Goal: Communication & Community: Answer question/provide support

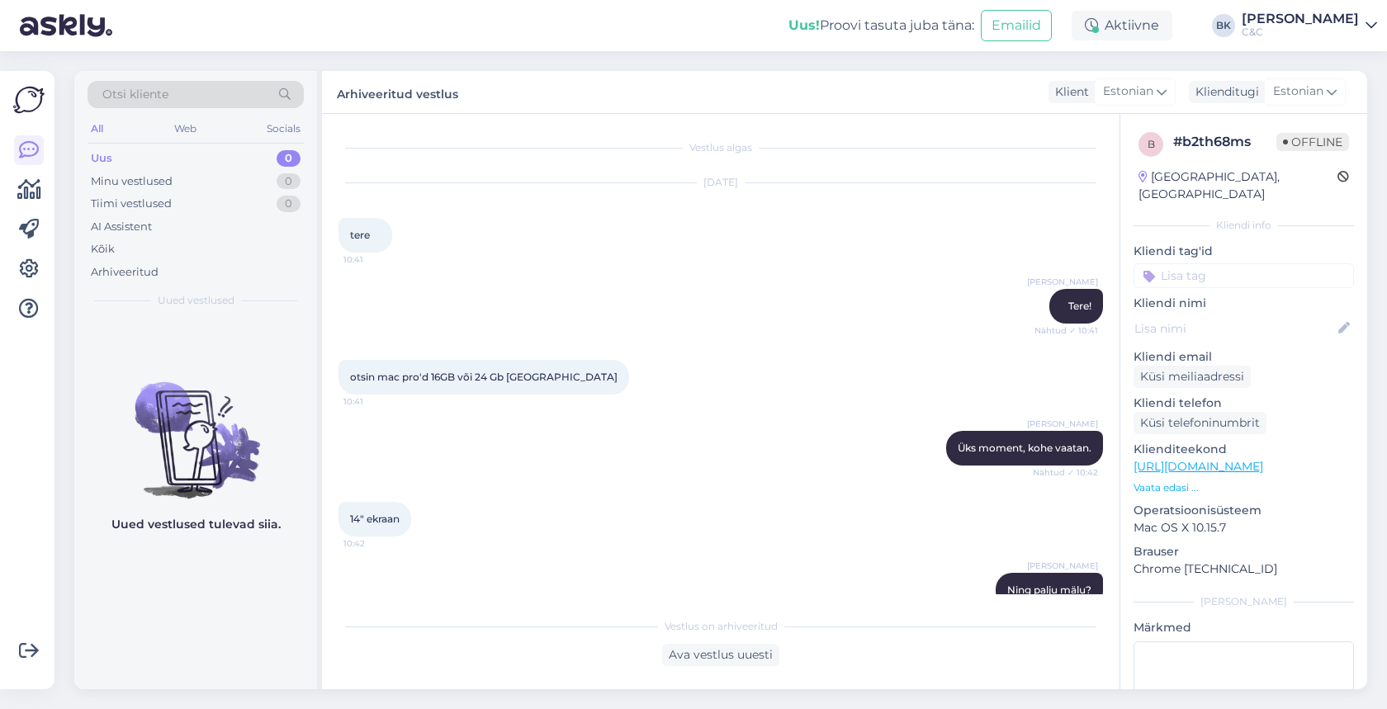
scroll to position [2804, 0]
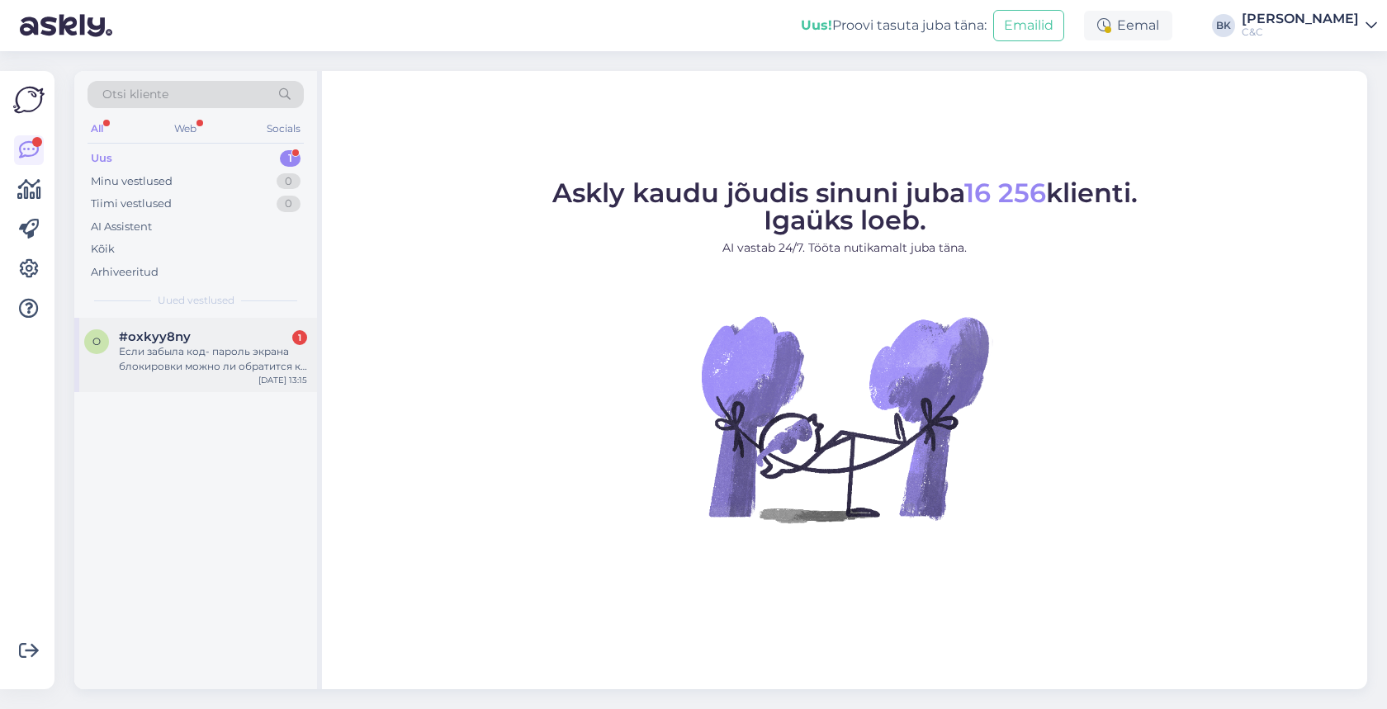
click at [209, 374] on div "o #oxkyy8ny 1 Если забыла код- пароль экрана блокировки можно ли обратится к ва…" at bounding box center [195, 355] width 243 height 74
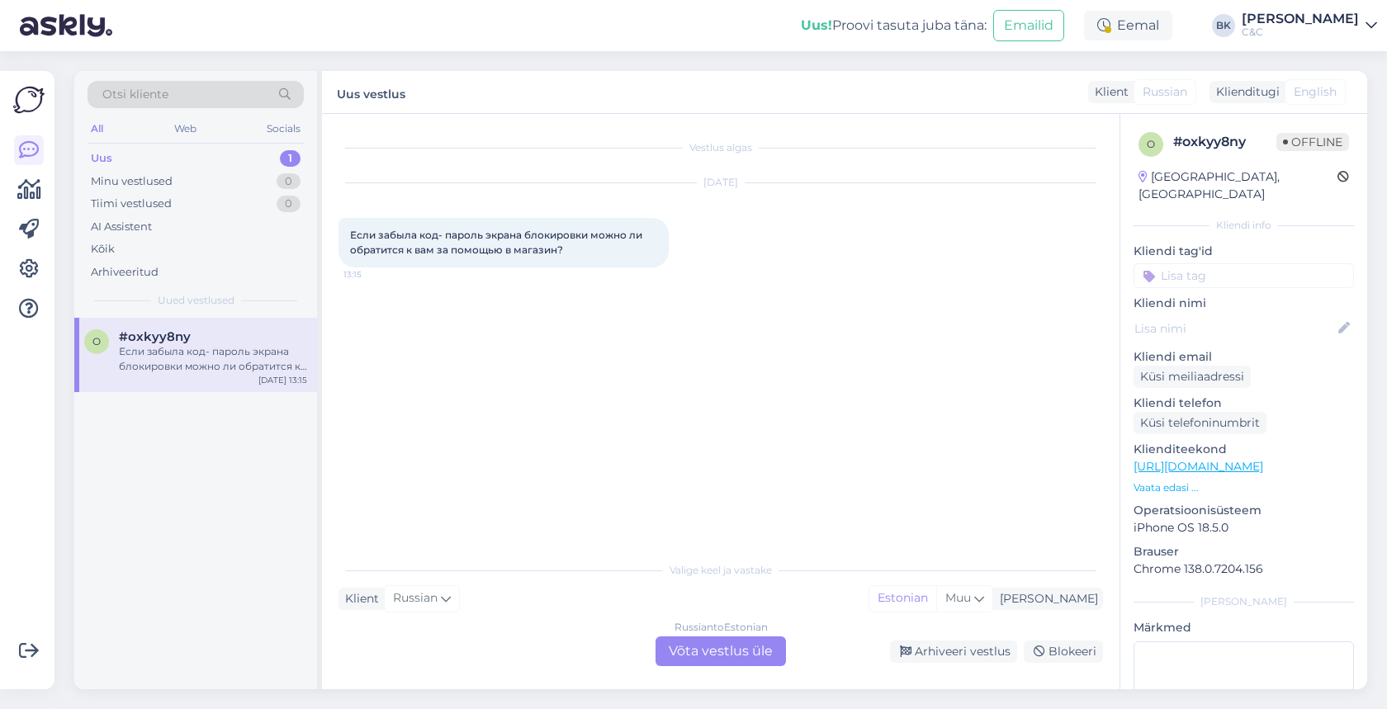
click at [705, 656] on div "Russian to Estonian Võta vestlus üle" at bounding box center [721, 652] width 130 height 30
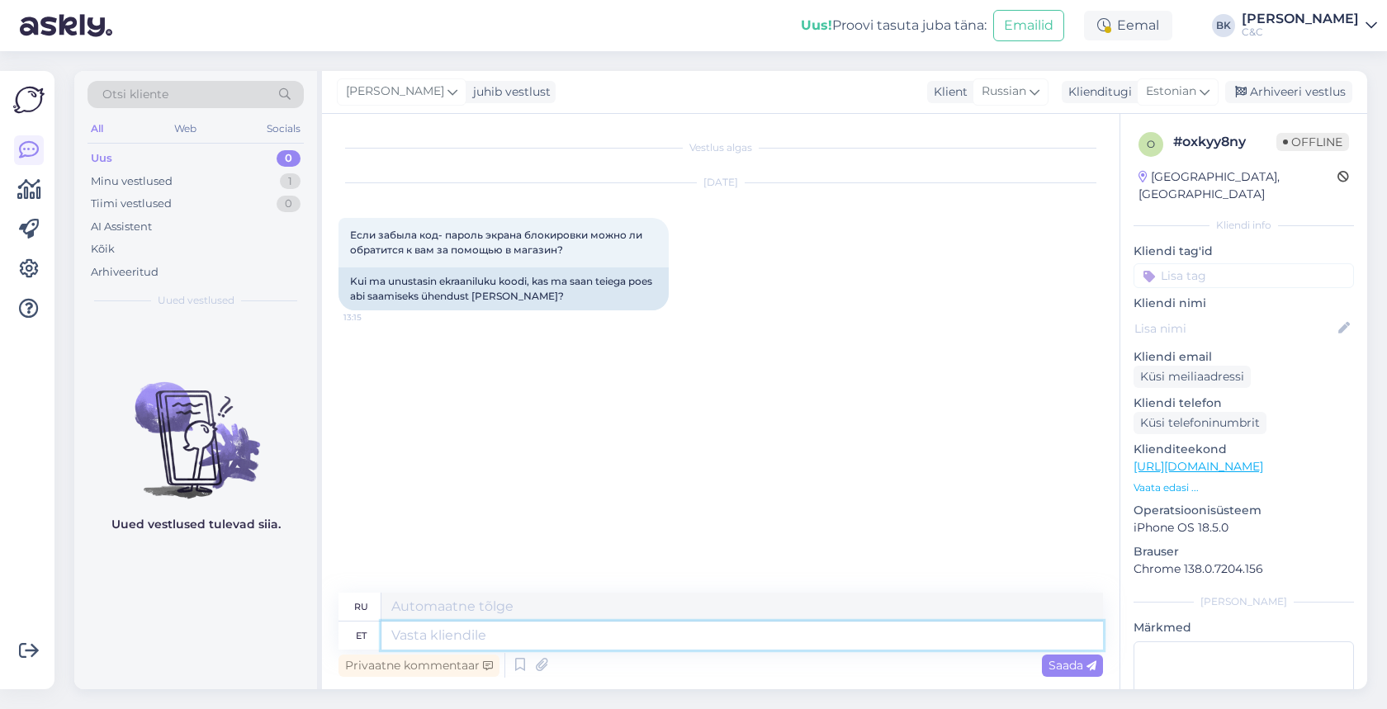
click at [675, 647] on textarea at bounding box center [742, 636] width 722 height 28
type textarea "Tere!"
type textarea "Привет!"
type textarea "Tere! Kui"
type textarea "Привет! Если"
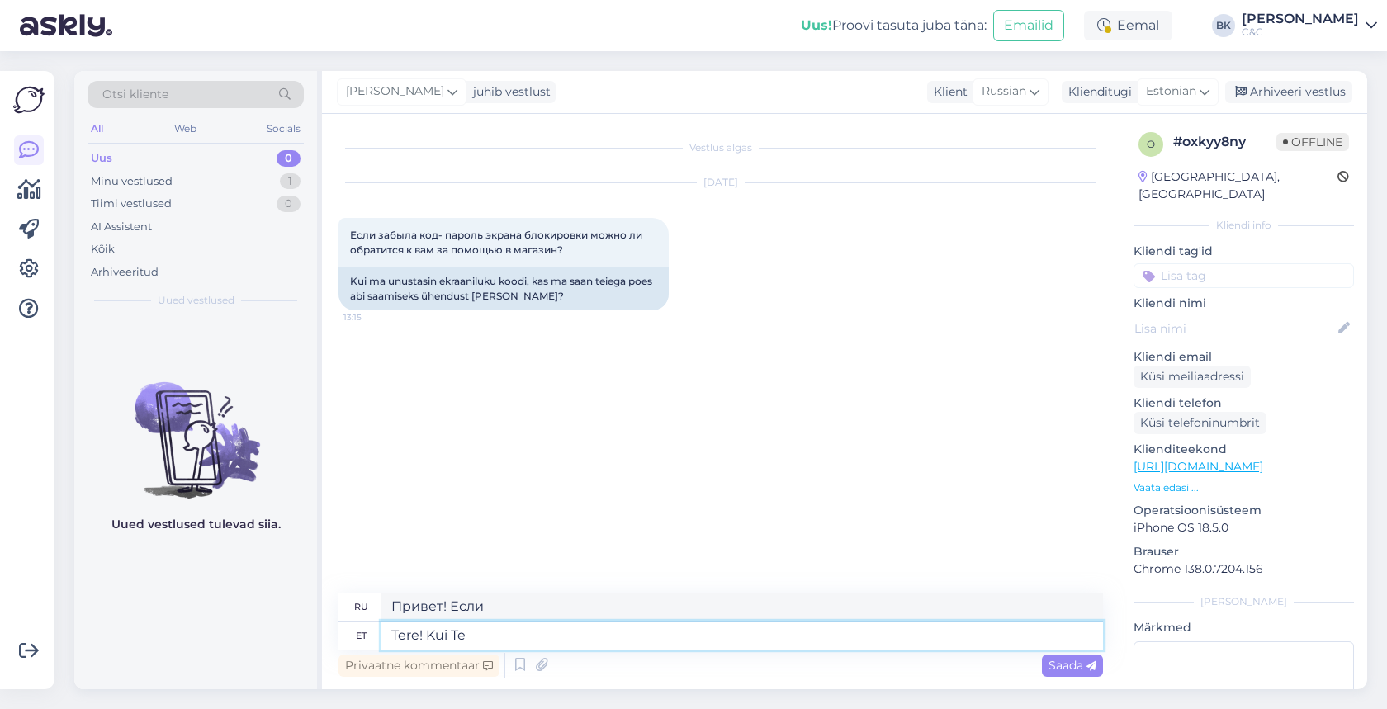
type textarea "Tere! Kui Te o"
type textarea "Привет! Если вы"
type textarea "Tere! Kui Te olete"
type textarea "Привет! Если ты"
type textarea "Tere! Kui Te olete unustanud"
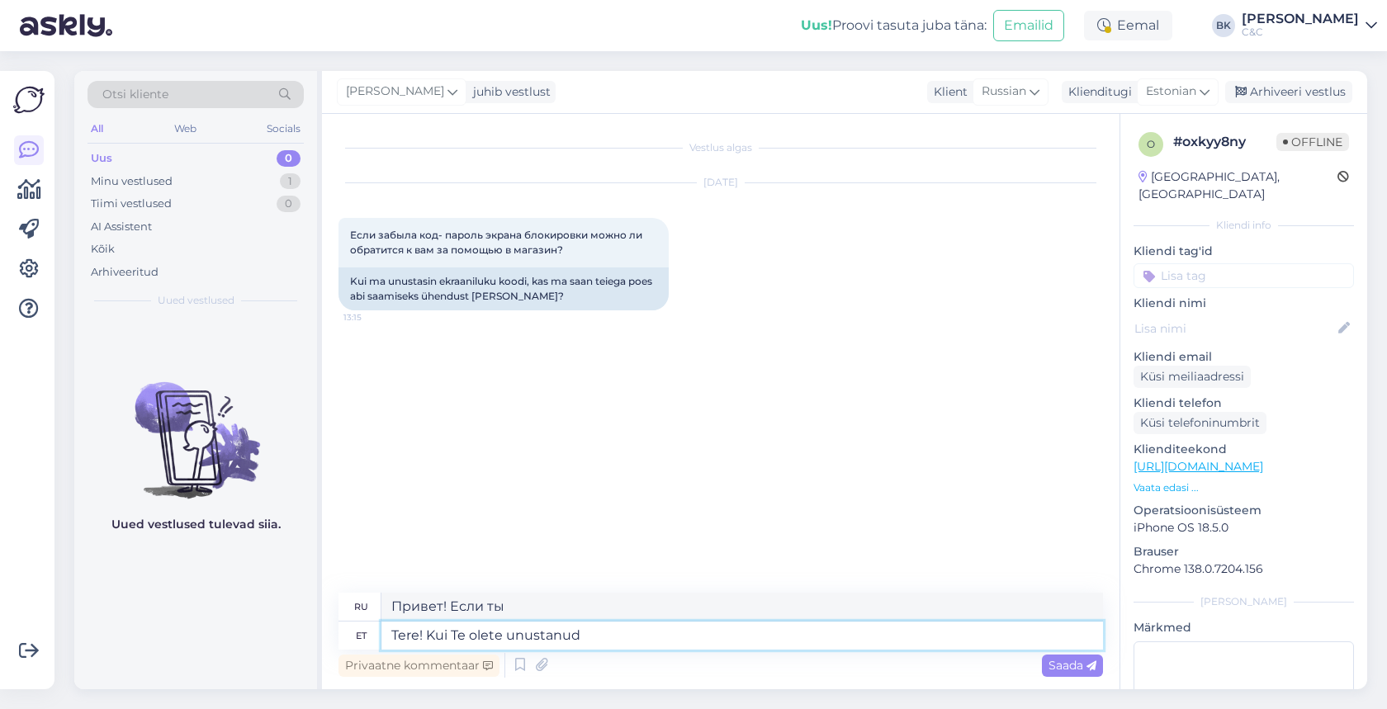
type textarea "Привет! Если ты забыл"
type textarea "Tere! Kui Te olete unustanud enda ekr"
type textarea "Привет! Если вы забыли свой"
type textarea "Tere! Kui Te olete unustanud enda ekraani"
type textarea "Привет! Если вы забыли свой экран"
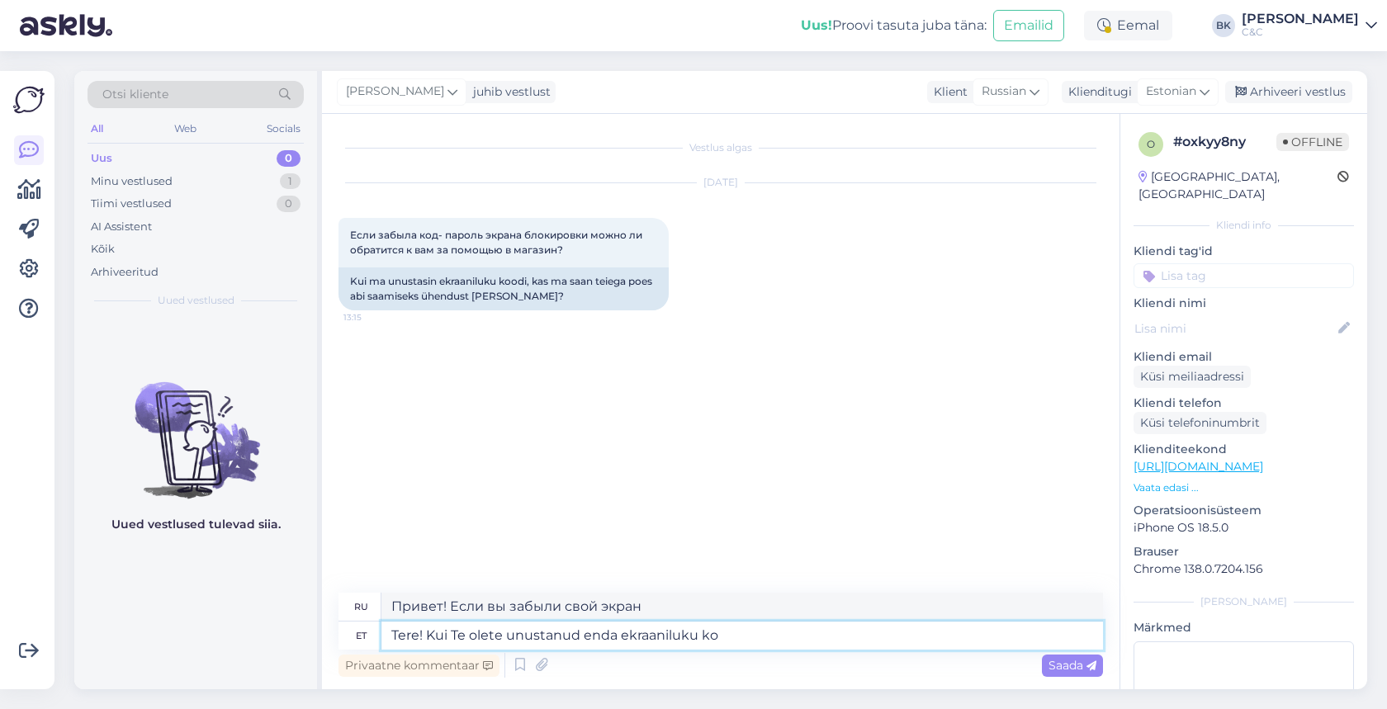
type textarea "Tere! Kui Te olete unustanud enda ekraaniluku koo"
type textarea "Привет! Если вы забыли пароль блокировки экрана"
type textarea "Tere! Kui Te olete unustanud enda ekraaniluku koodi s"
type textarea "Привет! Если вы забыли код блокировки экрана"
type textarea "Tere! Kui Te olete unustanud enda ekraaniluku koodi siis sa"
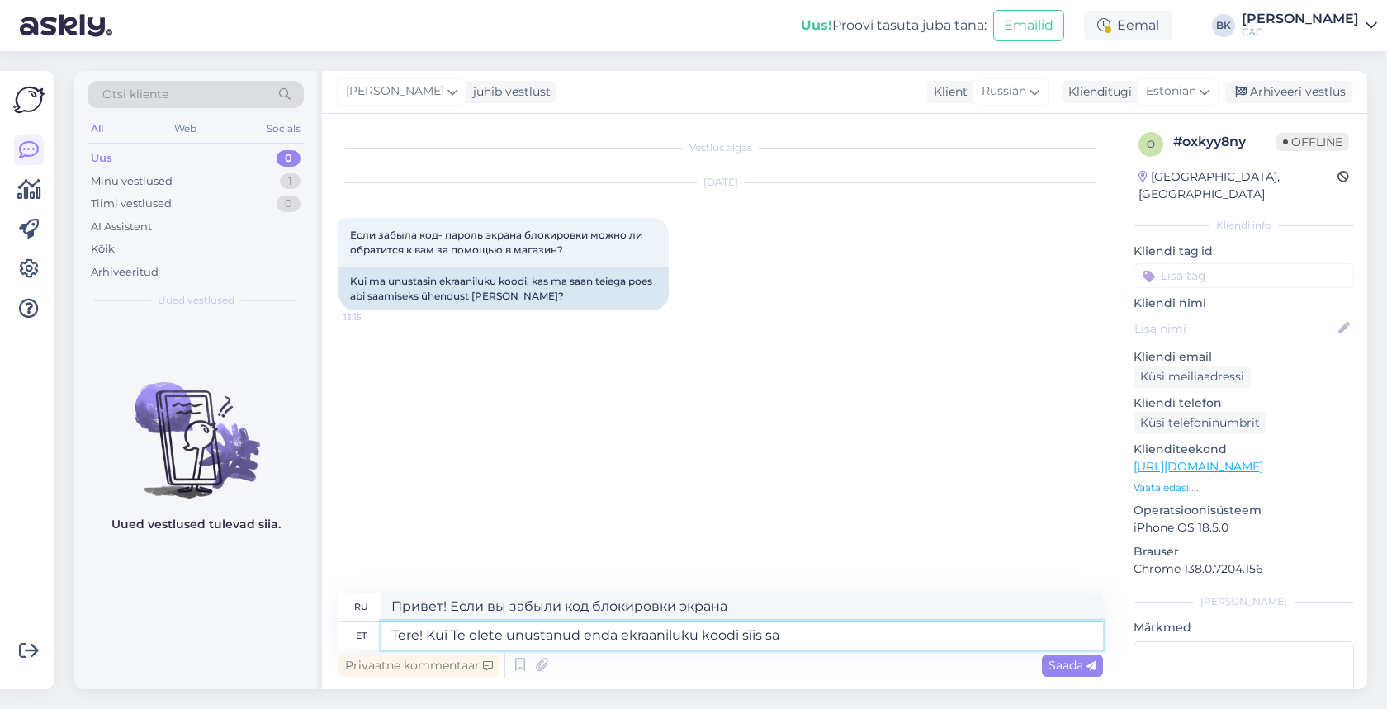
type textarea "Привет! Если вы забыли код блокировки экрана,"
type textarea "Tere! Kui Te olete unustanud enda ekraaniluku koodi siis saavad"
type textarea "Привет! Если вы забыли код блокировки экрана, вы можете"
type textarea "Tere! Kui Te olete unustanud enda ekraaniluku koodi siis saavad Teid sellega aid"
type textarea "Привет! Если вы забыли код блокировки экрана, вы можете воспользоваться этим."
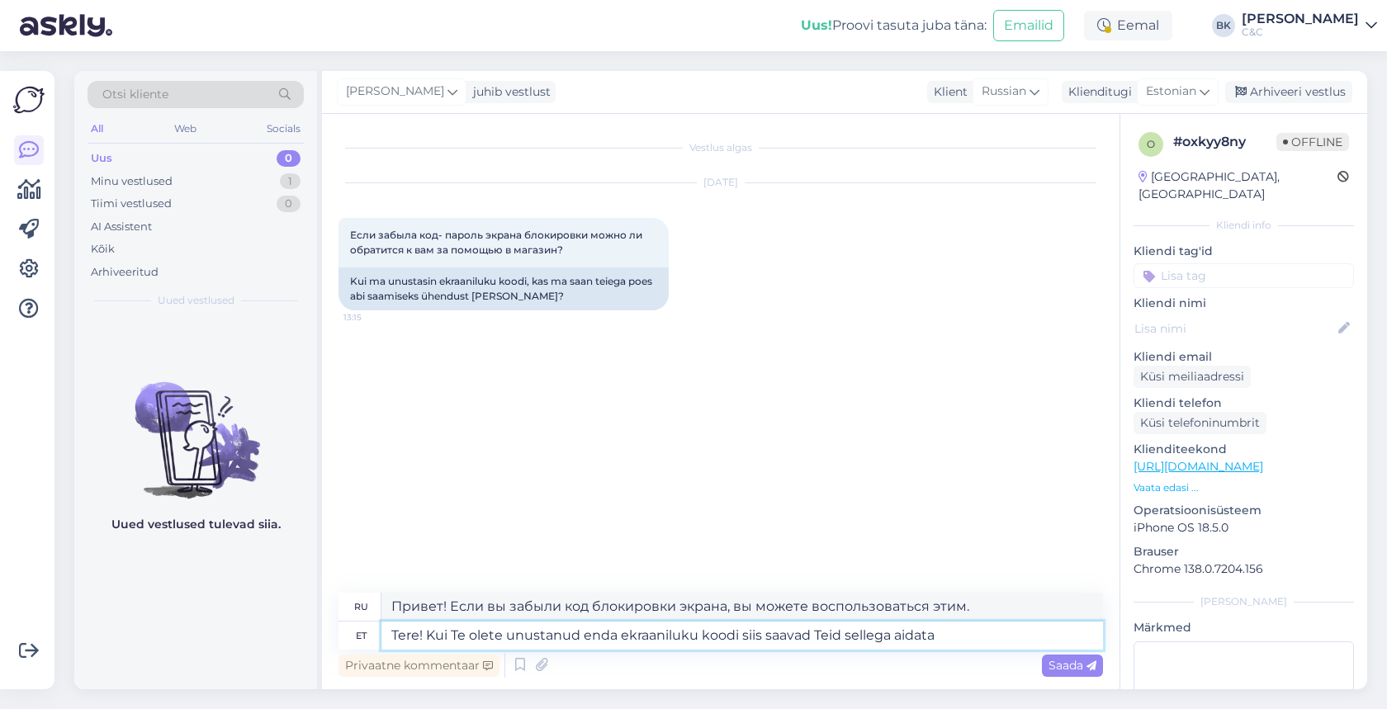
type textarea "Tere! Kui Te olete unustanud enda ekraaniluku koodi siis saavad Teid sellega ai…"
type textarea "Здравствуйте! Если вы забыли код блокировки экрана, мы можем вам помочь."
type textarea "Tere! Kui Te olete unustanud enda ekraaniluku koodi siis saavad Teid sellega ai…"
type textarea "Здравствуйте! Если вы забыли код блокировки экрана, наша служба поддержки может…"
type textarea "Tere! Kui Te olete unustanud enda ekraaniluku koodi siis saavad Teid sellega ai…"
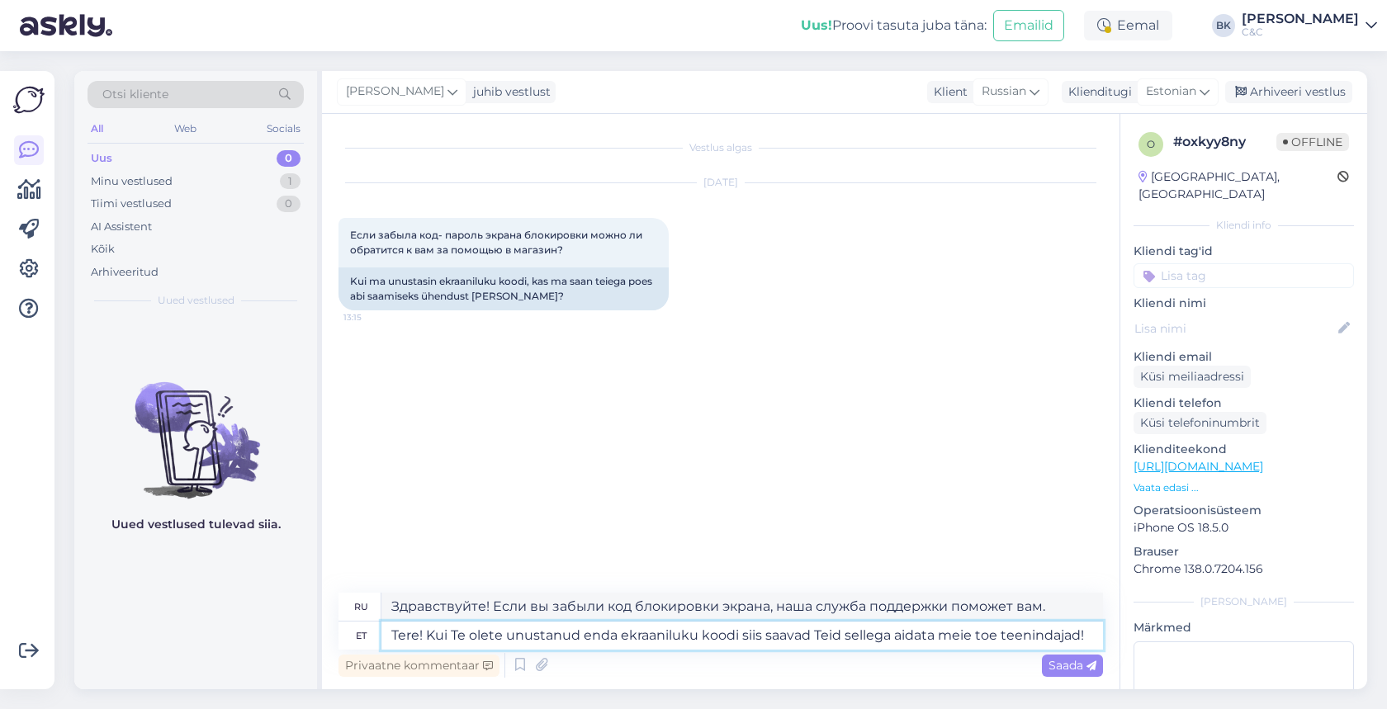
type textarea "Здравствуйте! Если вы забыли код блокировки экрана, наша служба поддержки помож…"
type textarea "Tere! Kui Te olete unustanud enda ekraaniluku koodi siis saavad Teid sellega ai…"
click at [1079, 672] on span "Saada" at bounding box center [1073, 665] width 48 height 15
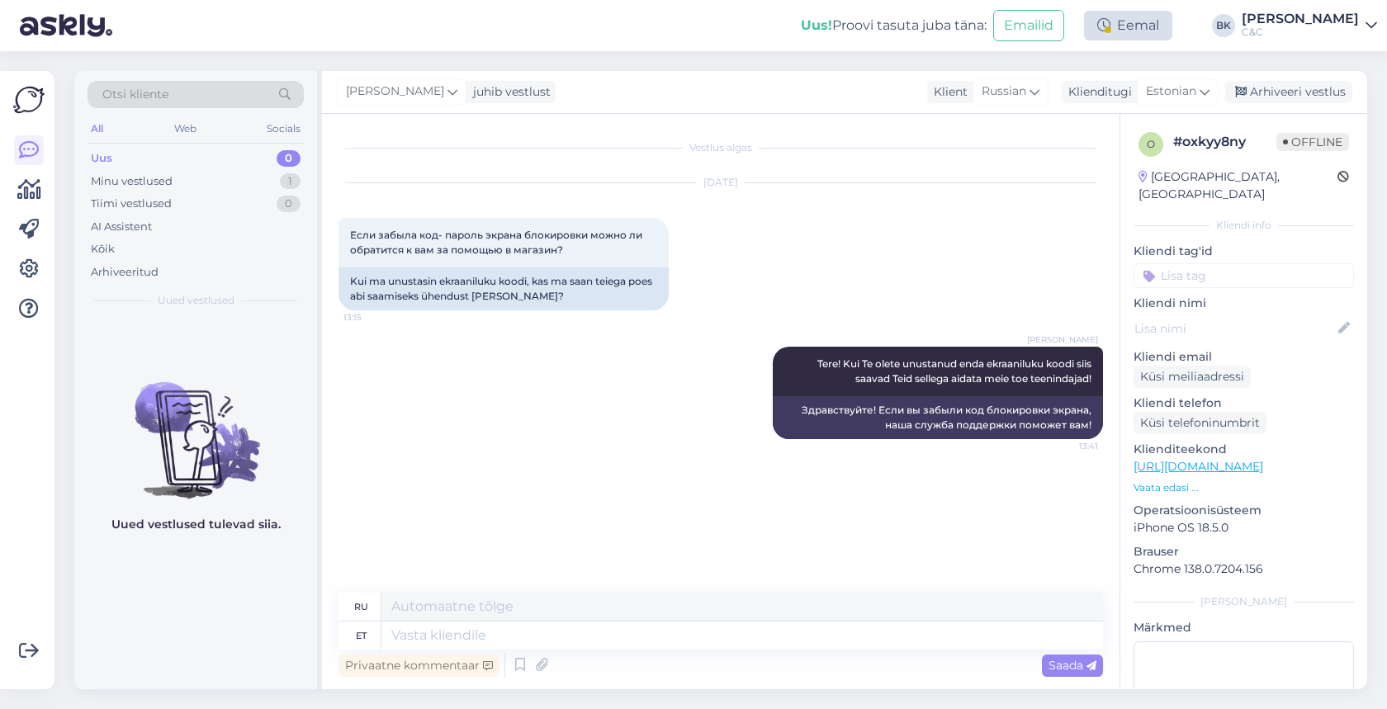
click at [1162, 24] on div "Eemal" at bounding box center [1128, 26] width 88 height 30
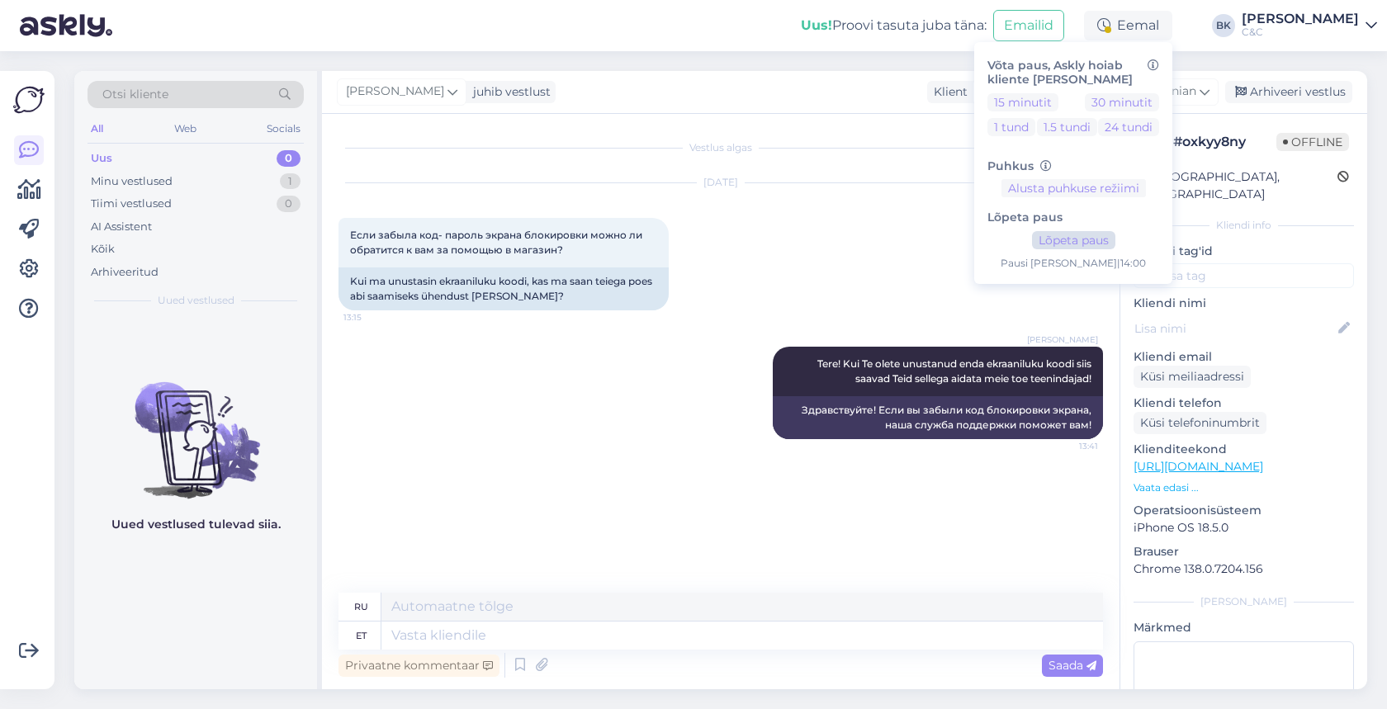
click at [1084, 234] on button "Lõpeta paus" at bounding box center [1073, 240] width 83 height 18
click at [828, 636] on textarea at bounding box center [742, 636] width 722 height 28
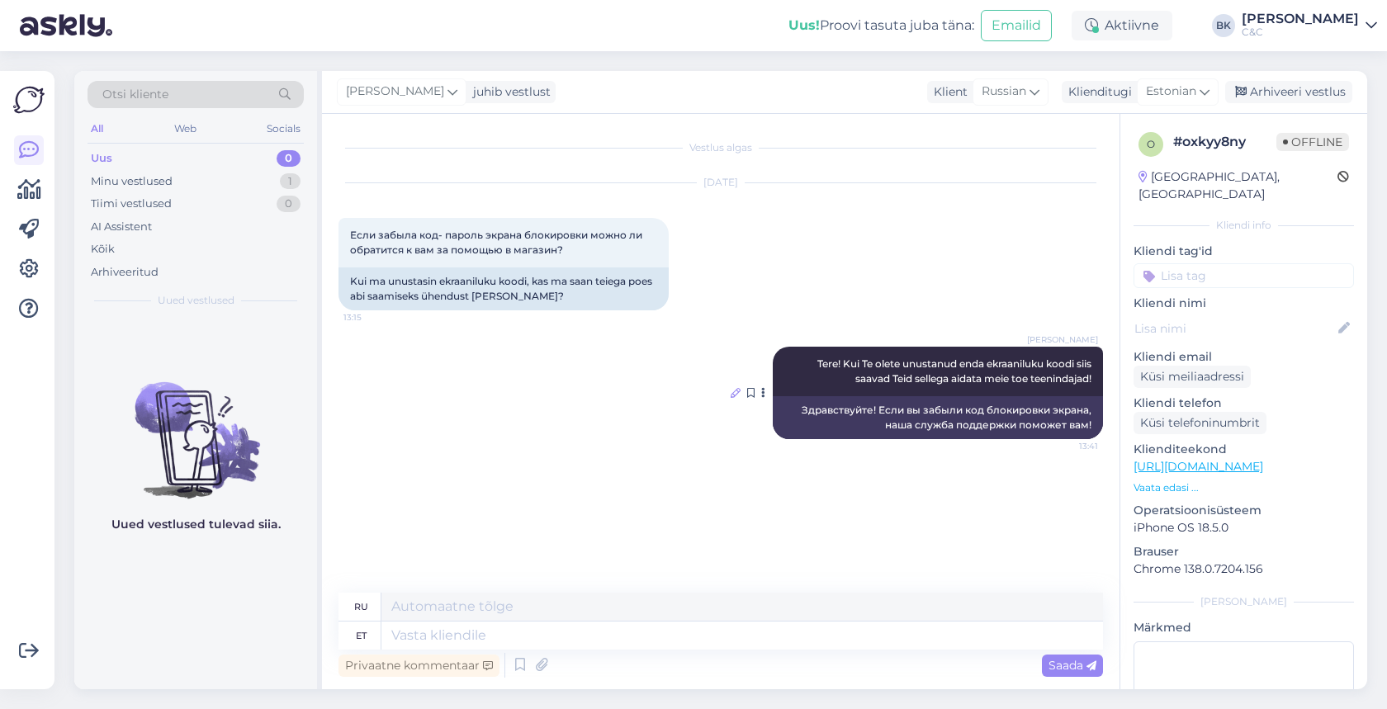
click at [731, 395] on icon at bounding box center [736, 393] width 10 height 10
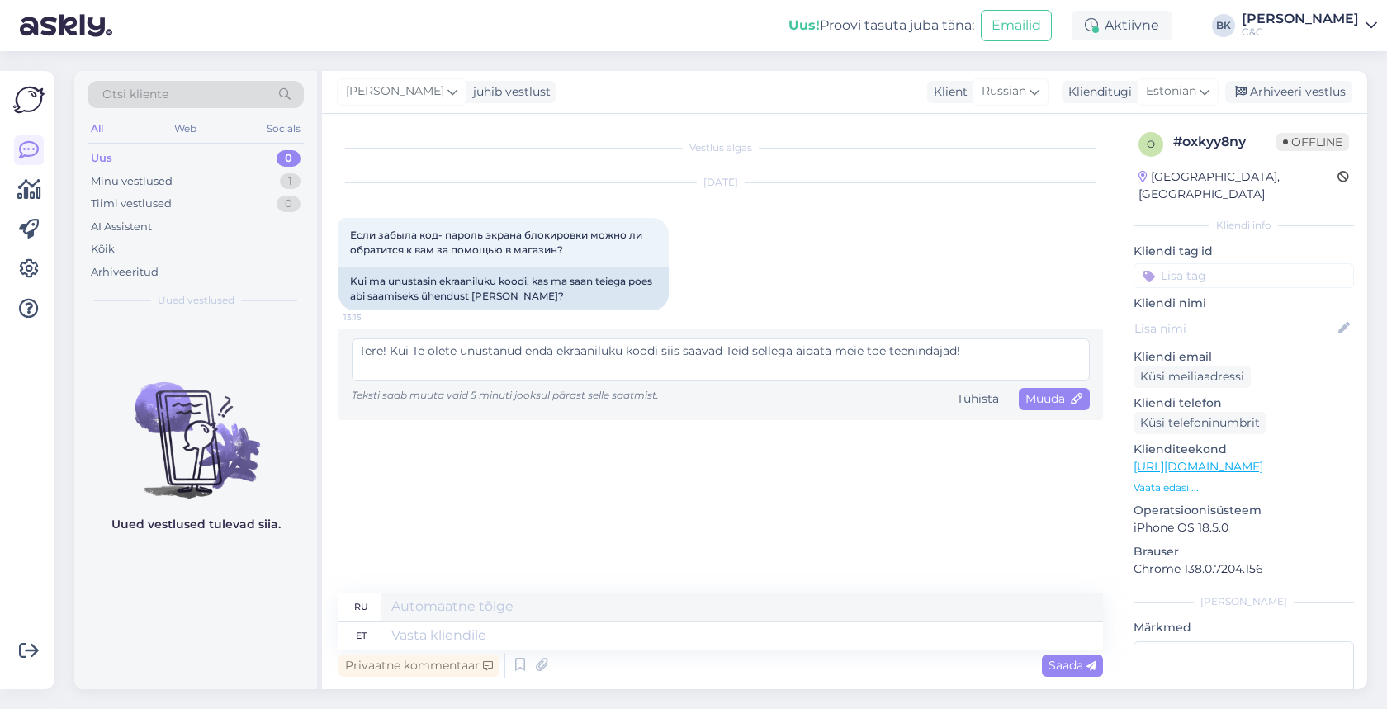
drag, startPoint x: 872, startPoint y: 351, endPoint x: 936, endPoint y: 347, distance: 64.5
click at [872, 351] on textarea "Tere! Kui Te olete unustanud enda ekraaniluku koodi siis saavad Teid sellega ai…" at bounding box center [721, 360] width 738 height 43
type textarea "Tere! Kui Te olete unustanud enda ekraaniluku koodi siis saavad Teid sellega ai…"
click at [1075, 398] on icon at bounding box center [1078, 400] width 12 height 12
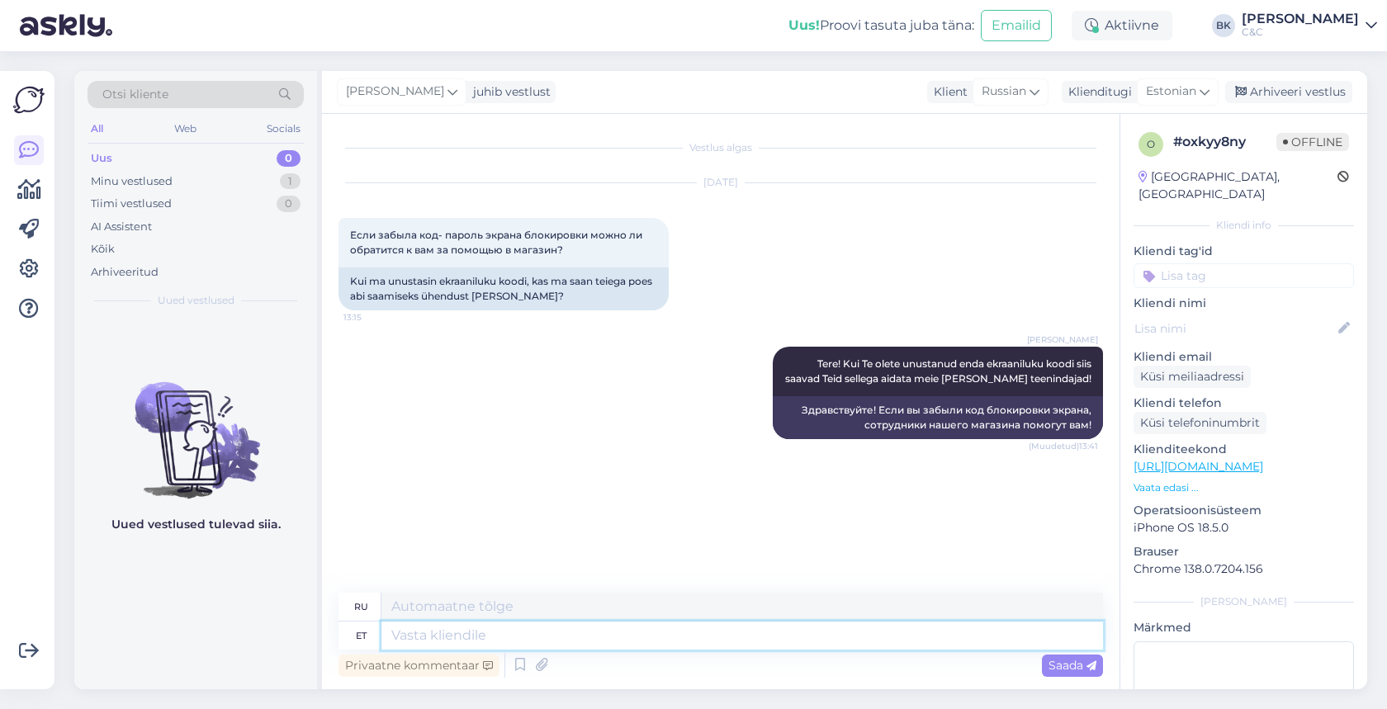
click at [623, 643] on textarea at bounding box center [742, 636] width 722 height 28
click at [1274, 87] on div "Arhiveeri vestlus" at bounding box center [1288, 92] width 127 height 22
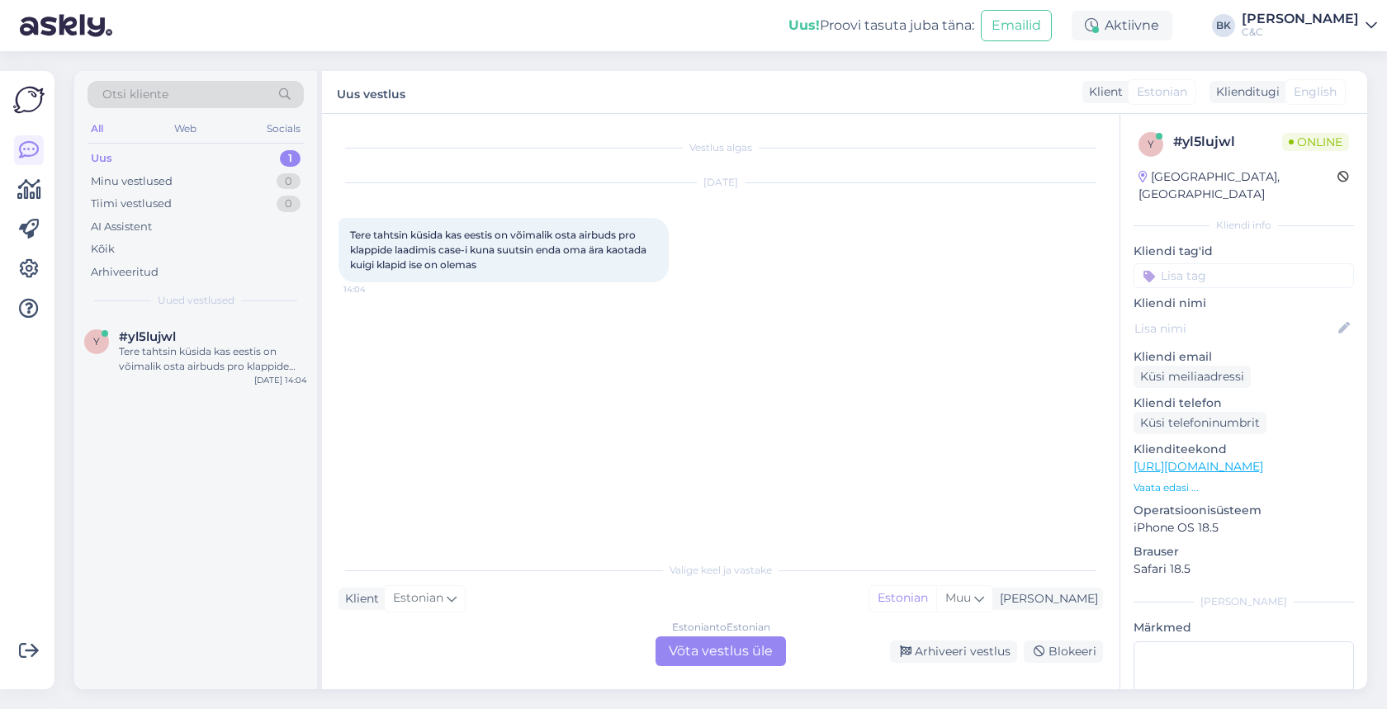
click at [534, 639] on div "Estonian to Estonian Võta vestlus üle Arhiveeri vestlus Blokeeri" at bounding box center [721, 652] width 765 height 30
click at [682, 647] on div "Estonian to Estonian Võta vestlus üle" at bounding box center [721, 652] width 130 height 30
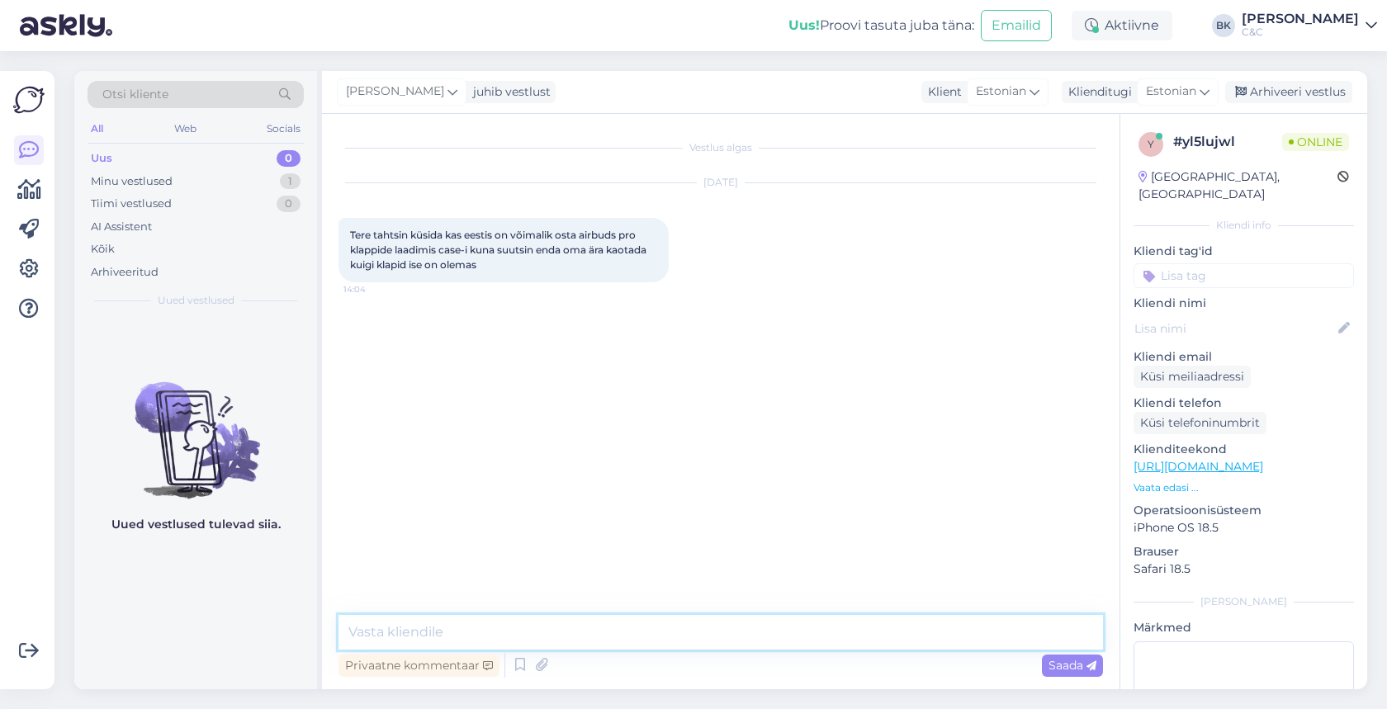
click at [601, 628] on textarea at bounding box center [721, 632] width 765 height 35
click at [519, 675] on icon at bounding box center [520, 665] width 20 height 25
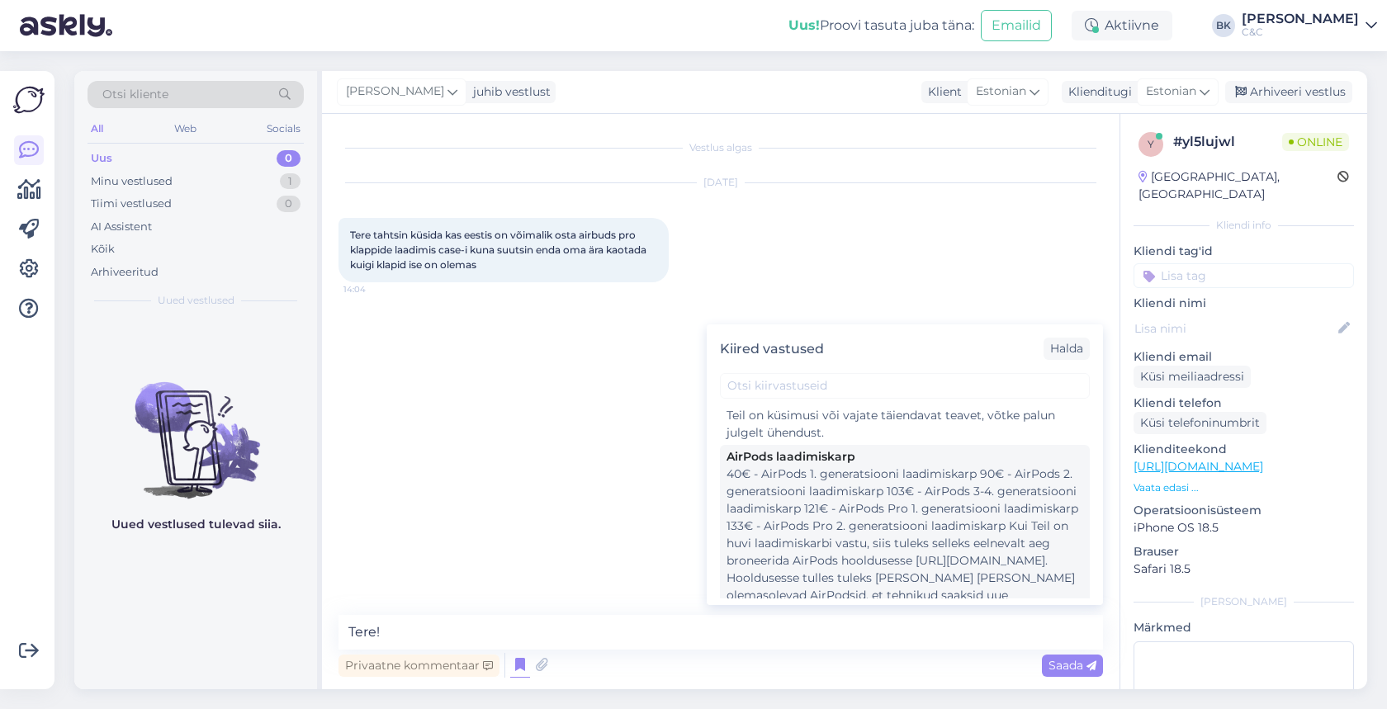
scroll to position [1264, 0]
click at [786, 542] on div "40€ - AirPods 1. generatsiooni laadimiskarp 90€ - AirPods 2. generatsiooni laad…" at bounding box center [905, 559] width 357 height 156
type textarea "40€ - AirPods 1. generatsiooni laadimiskarp 90€ - AirPods 2. generatsiooni laad…"
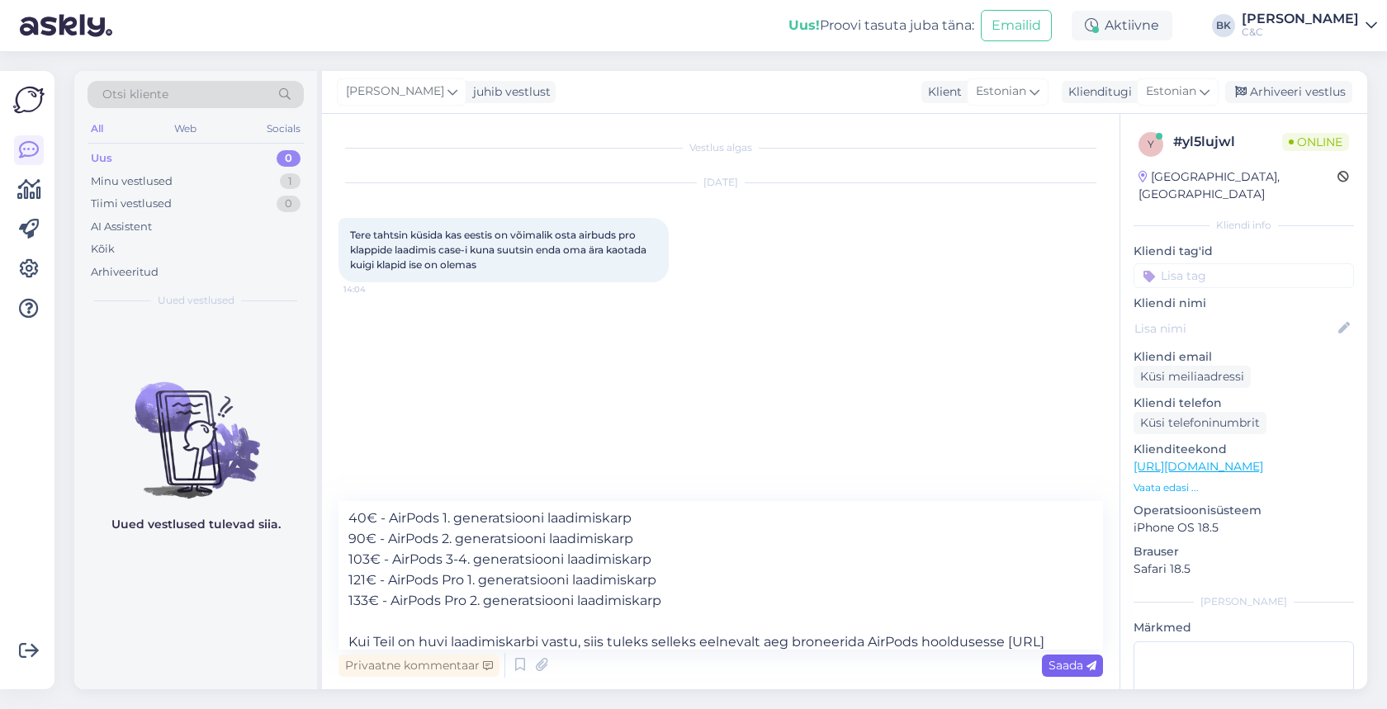
click at [1060, 670] on span "Saada" at bounding box center [1073, 665] width 48 height 15
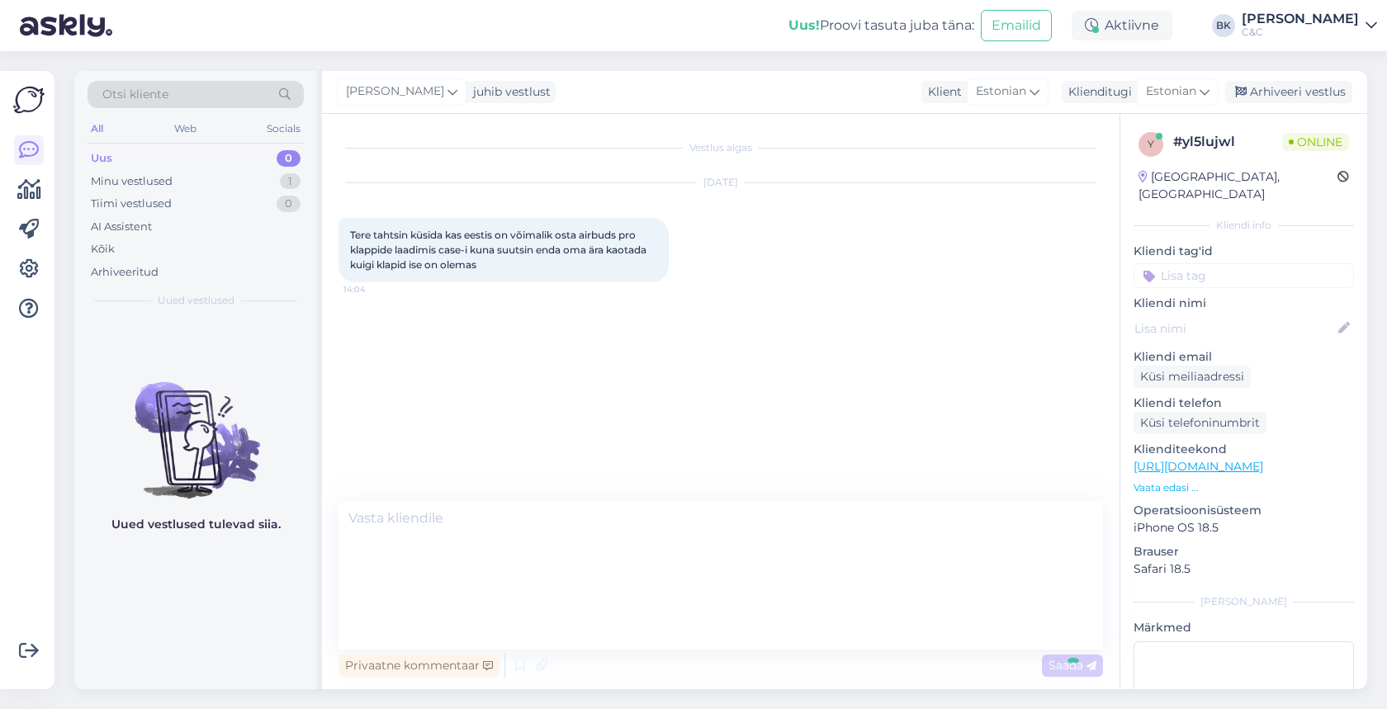
scroll to position [0, 0]
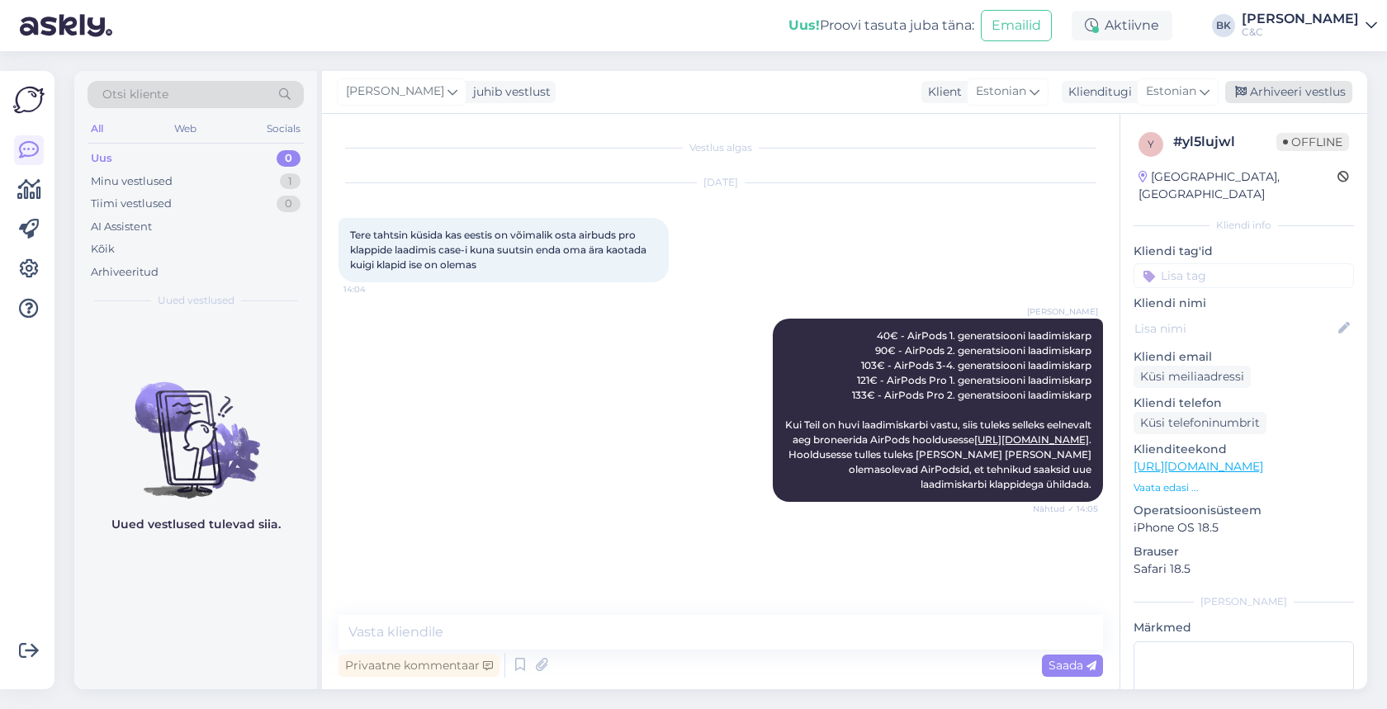
click at [1276, 93] on div "Arhiveeri vestlus" at bounding box center [1288, 92] width 127 height 22
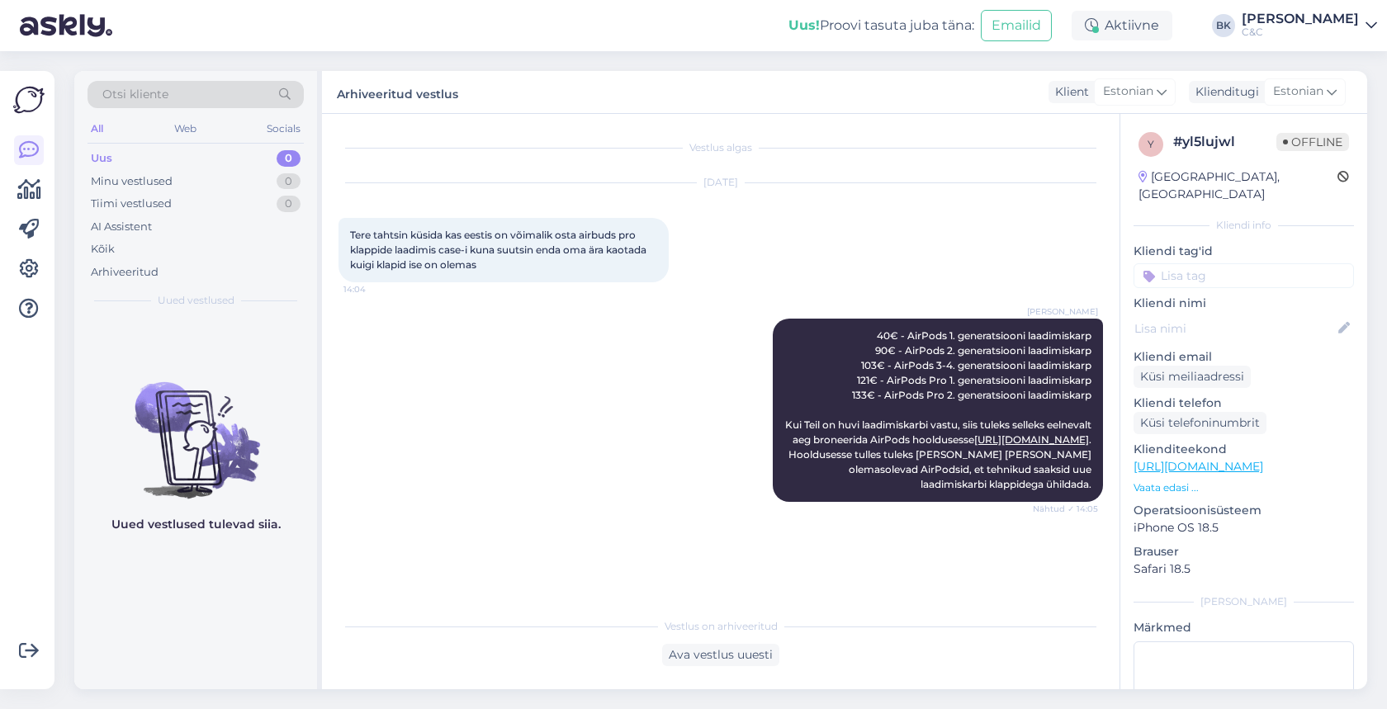
click at [1363, 28] on link "[PERSON_NAME] C&C" at bounding box center [1309, 25] width 135 height 26
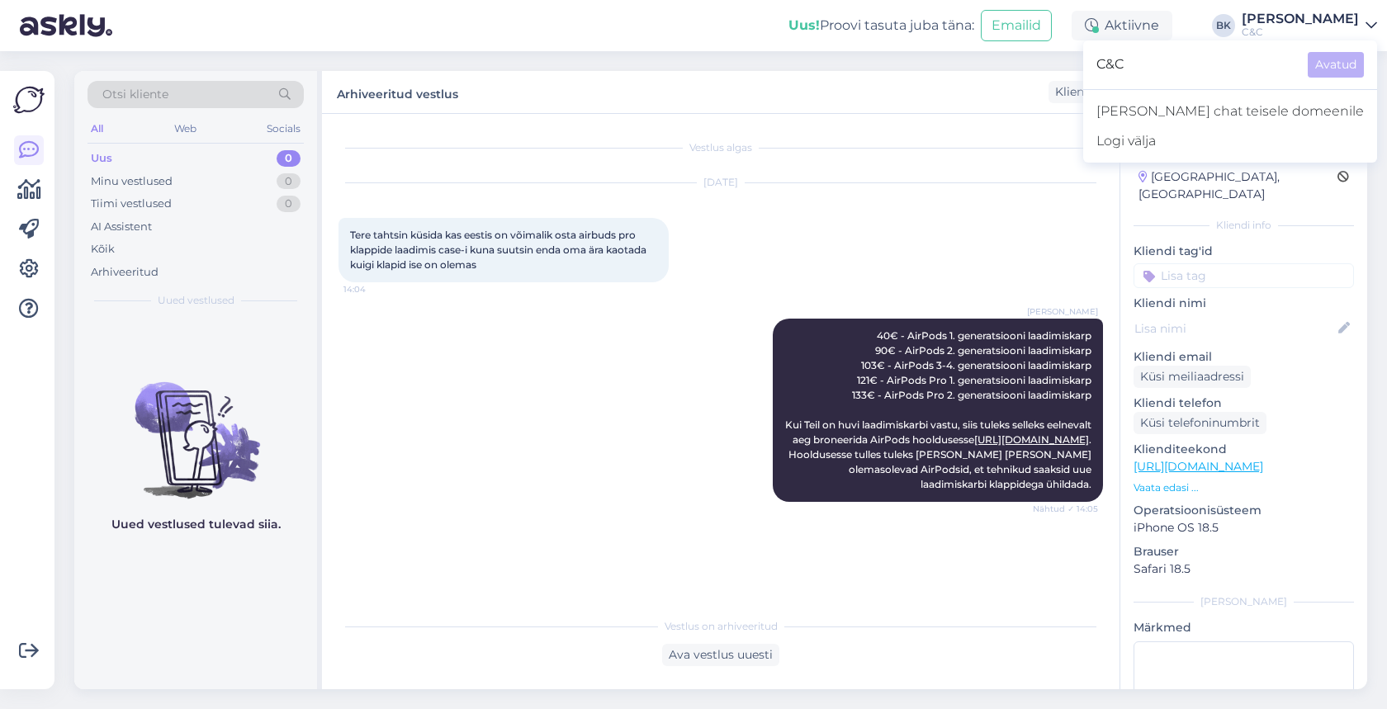
click at [1363, 28] on link "[PERSON_NAME] C&C" at bounding box center [1309, 25] width 135 height 26
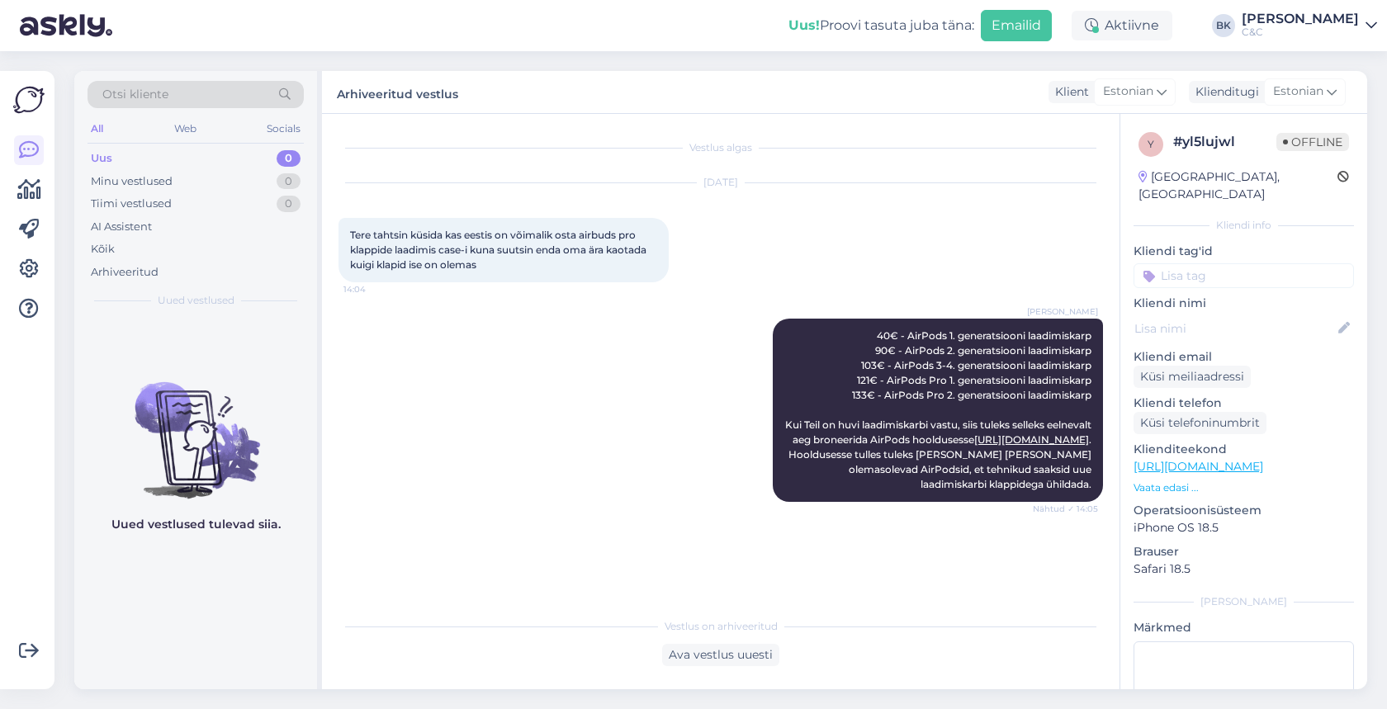
click at [1050, 28] on button "Emailid" at bounding box center [1016, 25] width 71 height 31
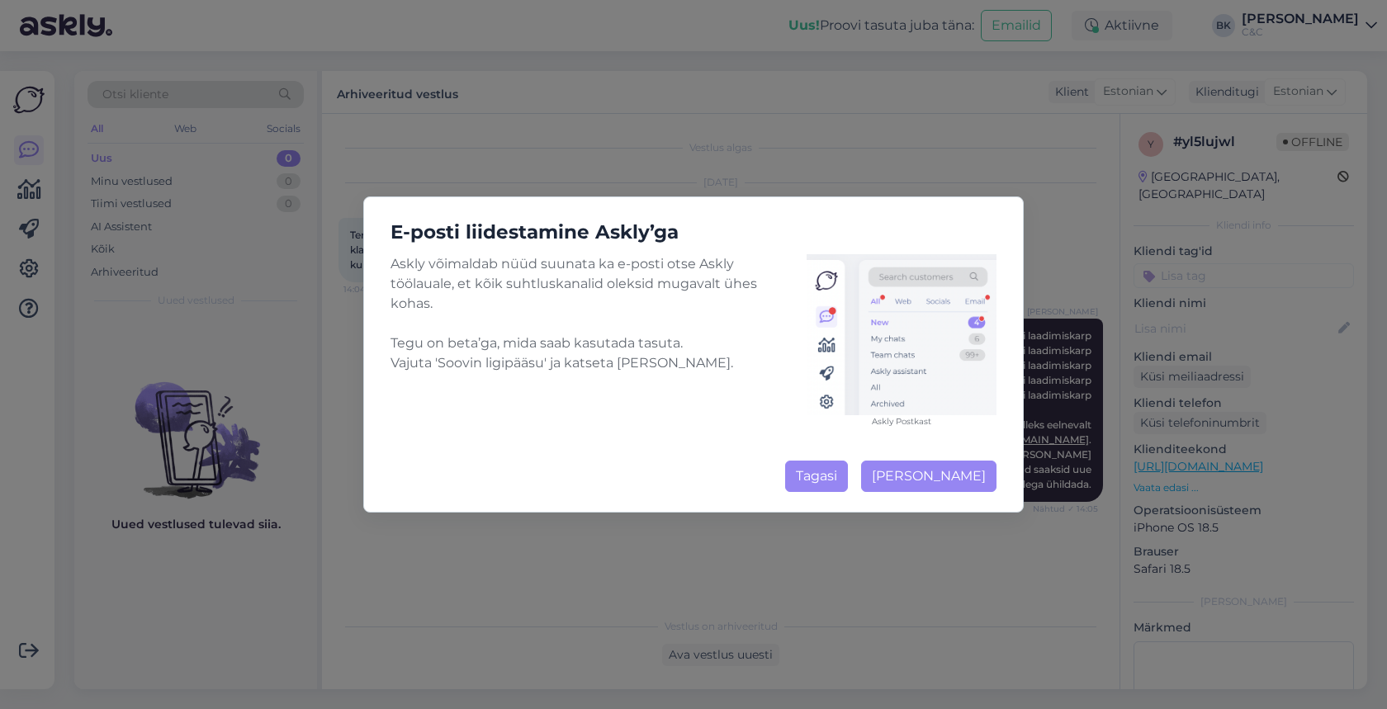
click at [840, 467] on button "Tagasi" at bounding box center [816, 476] width 63 height 31
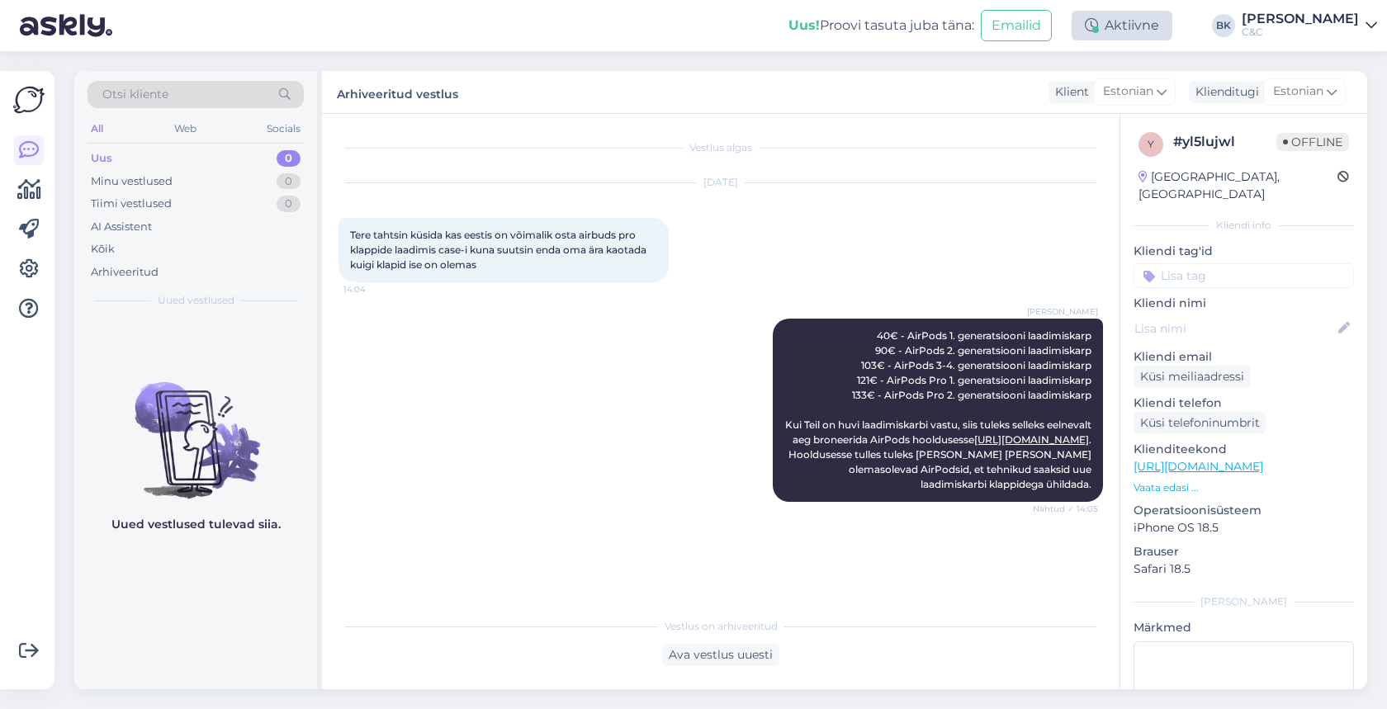
click at [1134, 34] on div "Aktiivne" at bounding box center [1122, 26] width 101 height 30
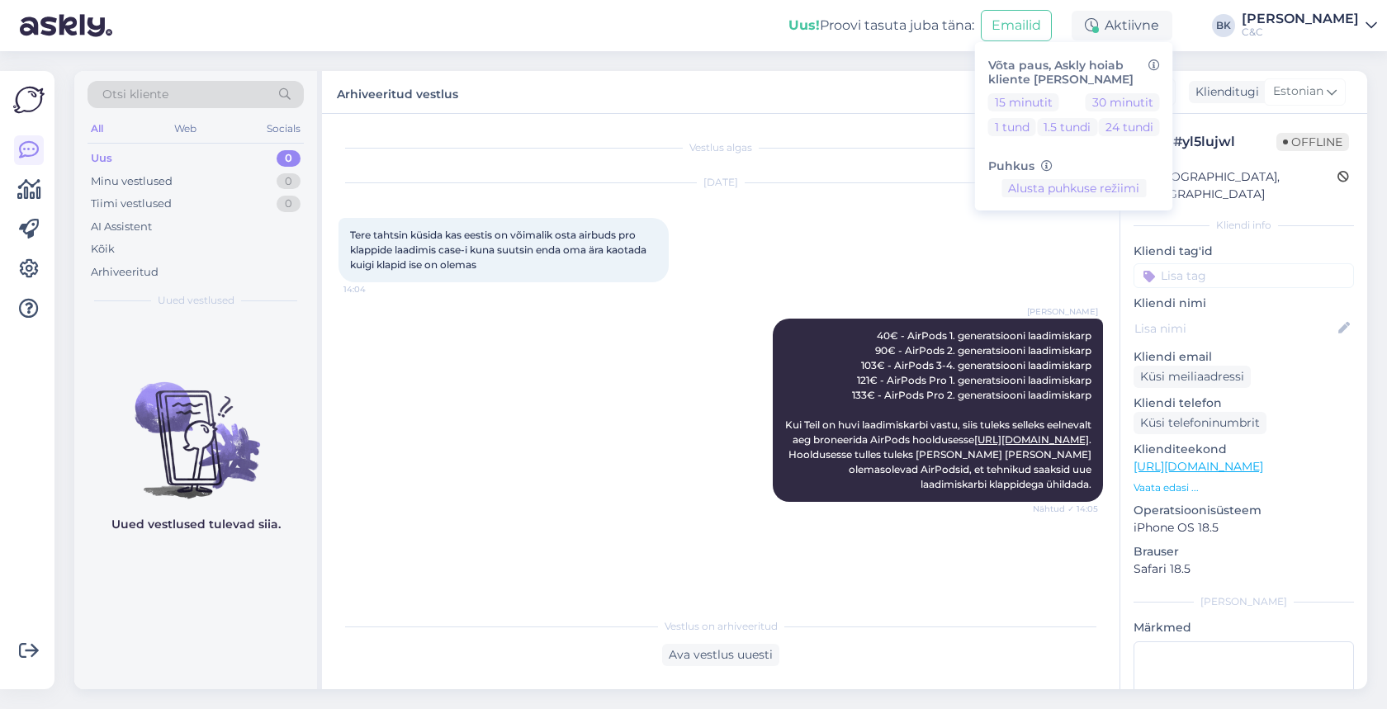
click at [951, 314] on div "[PERSON_NAME] 40€ - AirPods 1. generatsiooni laadimiskarp 90€ - AirPods 2. gene…" at bounding box center [721, 411] width 765 height 220
